Goal: Information Seeking & Learning: Learn about a topic

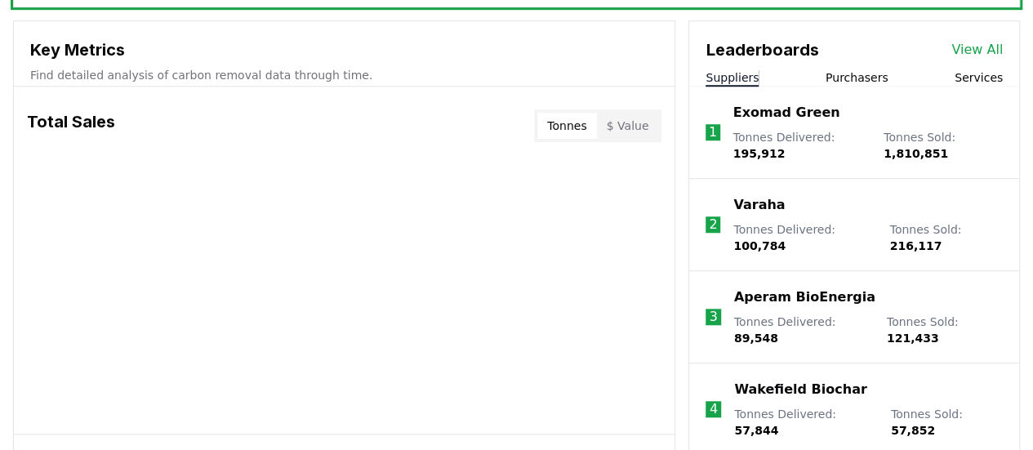
scroll to position [580, 0]
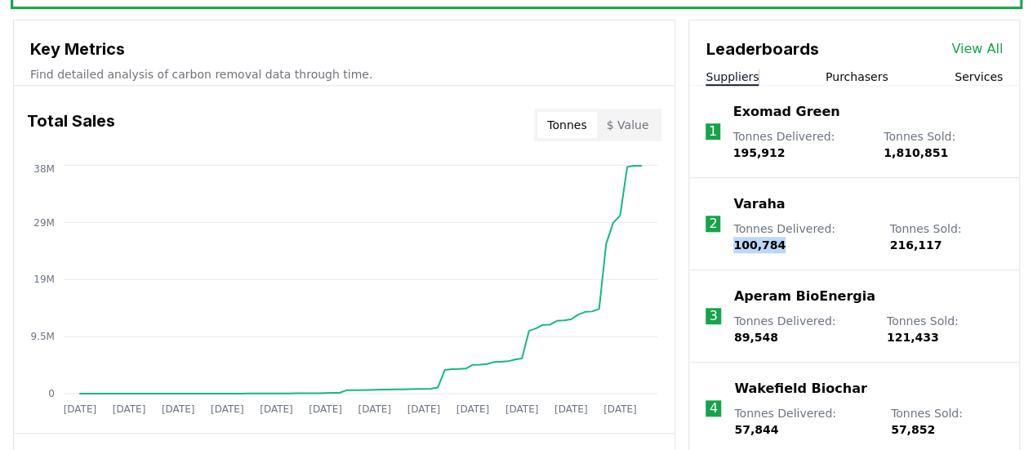
click at [786, 239] on span "100,784" at bounding box center [760, 245] width 52 height 13
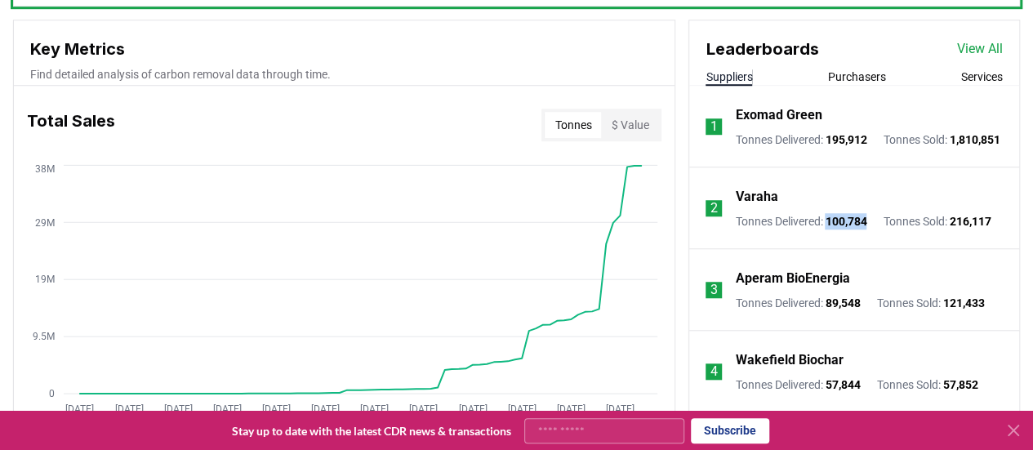
click at [975, 47] on link "View All" at bounding box center [980, 49] width 46 height 20
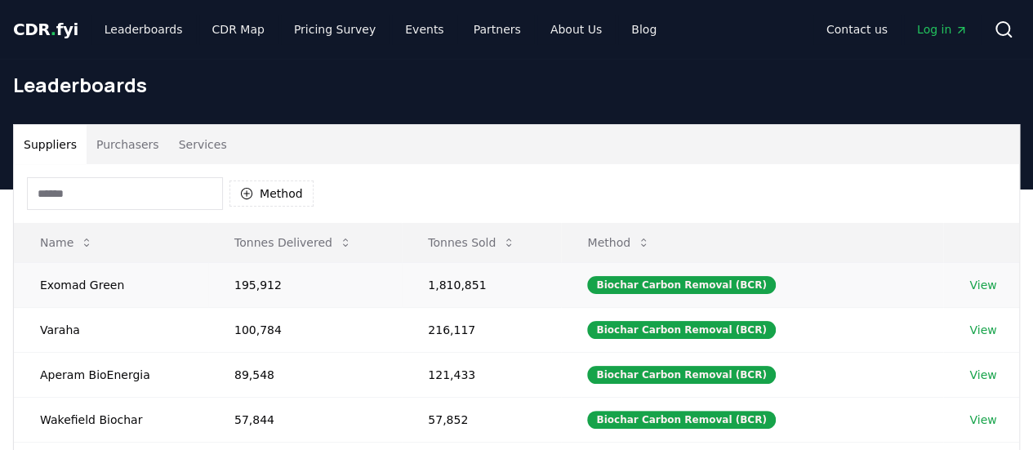
scroll to position [87, 0]
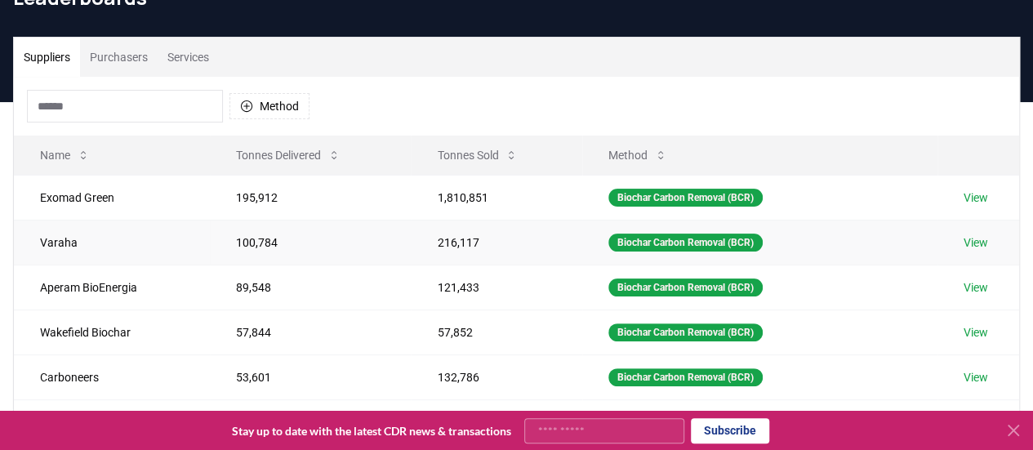
click at [979, 235] on link "View" at bounding box center [976, 242] width 25 height 16
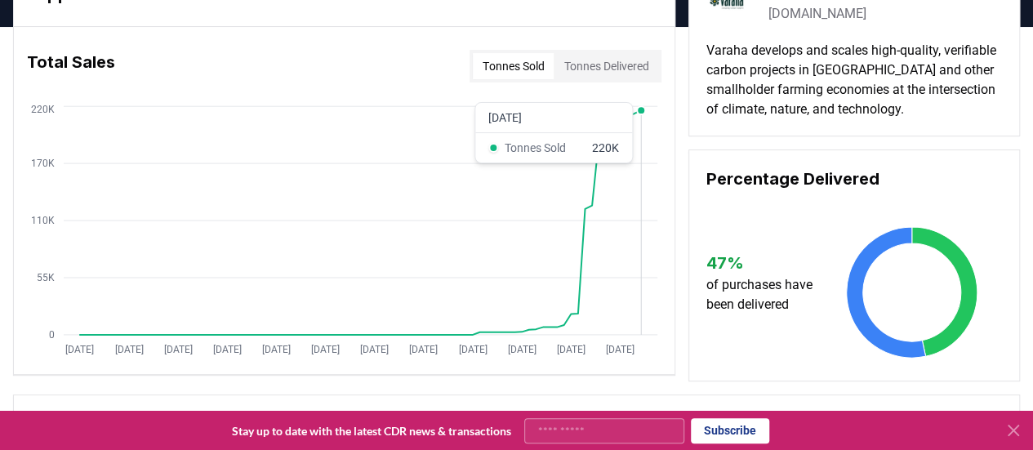
scroll to position [96, 0]
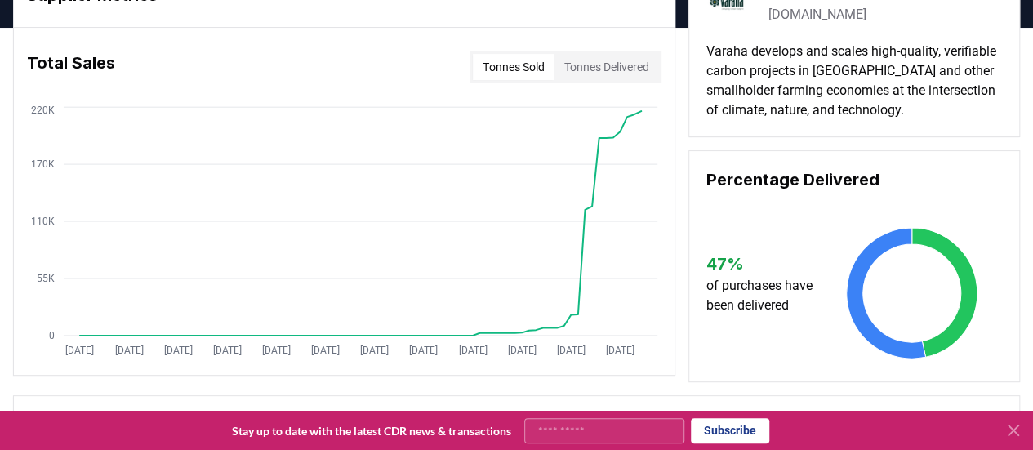
click at [604, 68] on button "Tonnes Delivered" at bounding box center [606, 67] width 105 height 26
click at [491, 69] on button "Tonnes Sold" at bounding box center [513, 67] width 81 height 26
click at [1005, 432] on icon at bounding box center [1014, 431] width 20 height 20
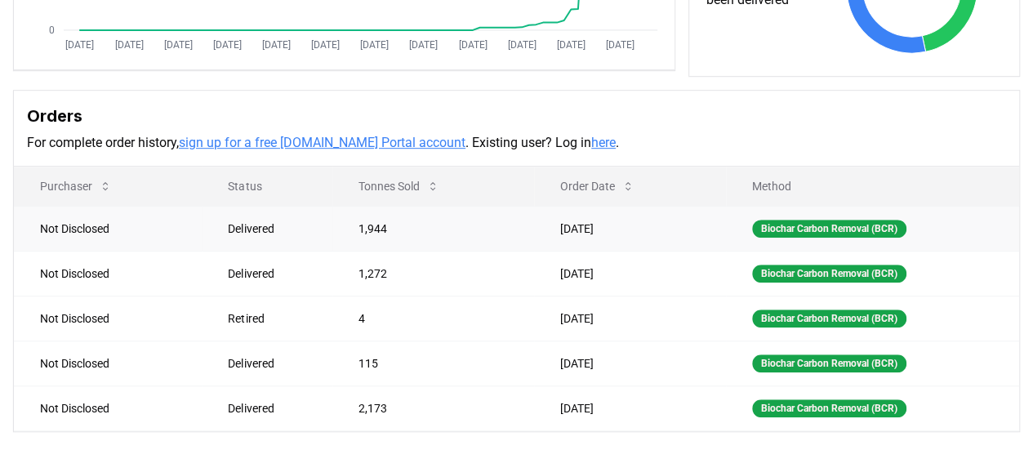
scroll to position [403, 0]
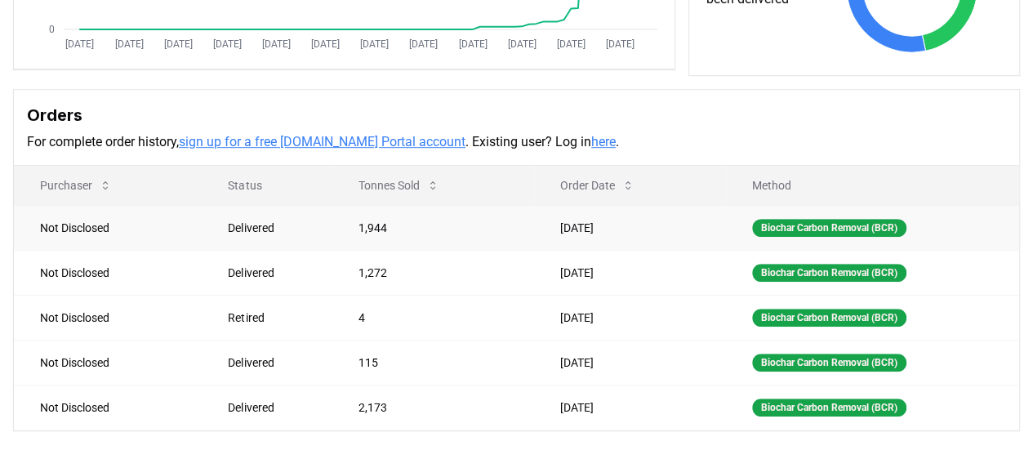
click at [363, 224] on td "1,944" at bounding box center [433, 227] width 202 height 45
click at [365, 274] on td "1,272" at bounding box center [433, 272] width 202 height 45
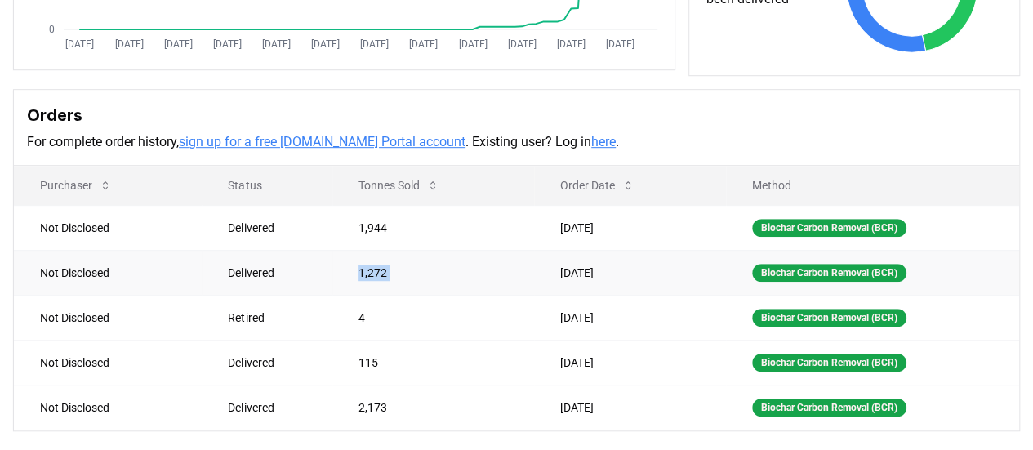
click at [365, 274] on td "1,272" at bounding box center [433, 272] width 202 height 45
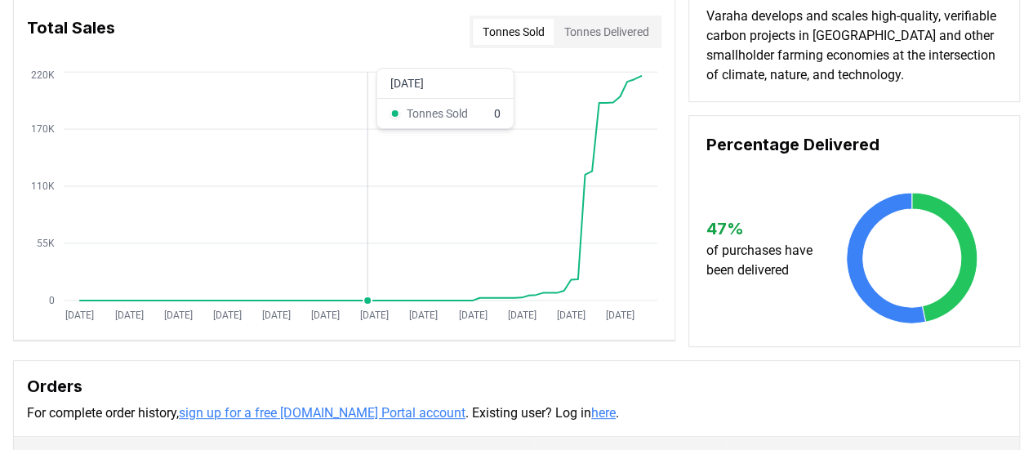
scroll to position [130, 0]
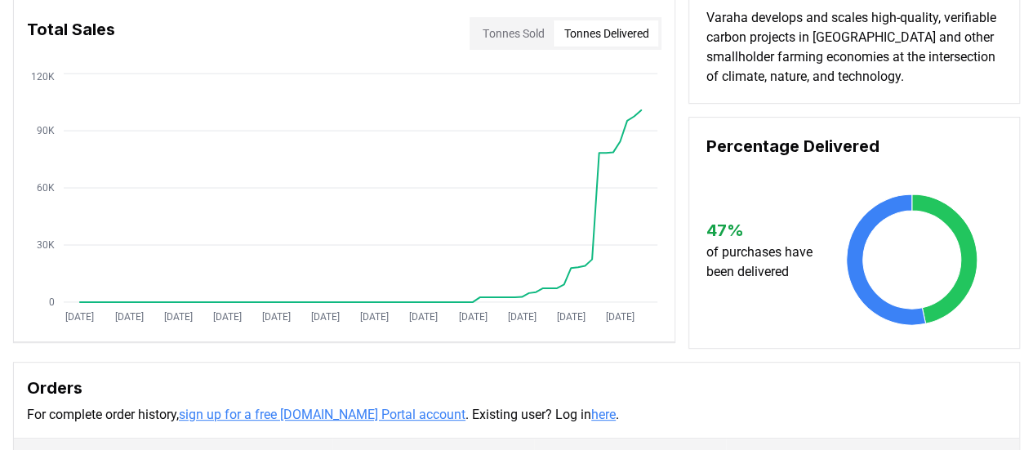
click at [588, 38] on button "Tonnes Delivered" at bounding box center [606, 33] width 105 height 26
